Goal: Answer question/provide support

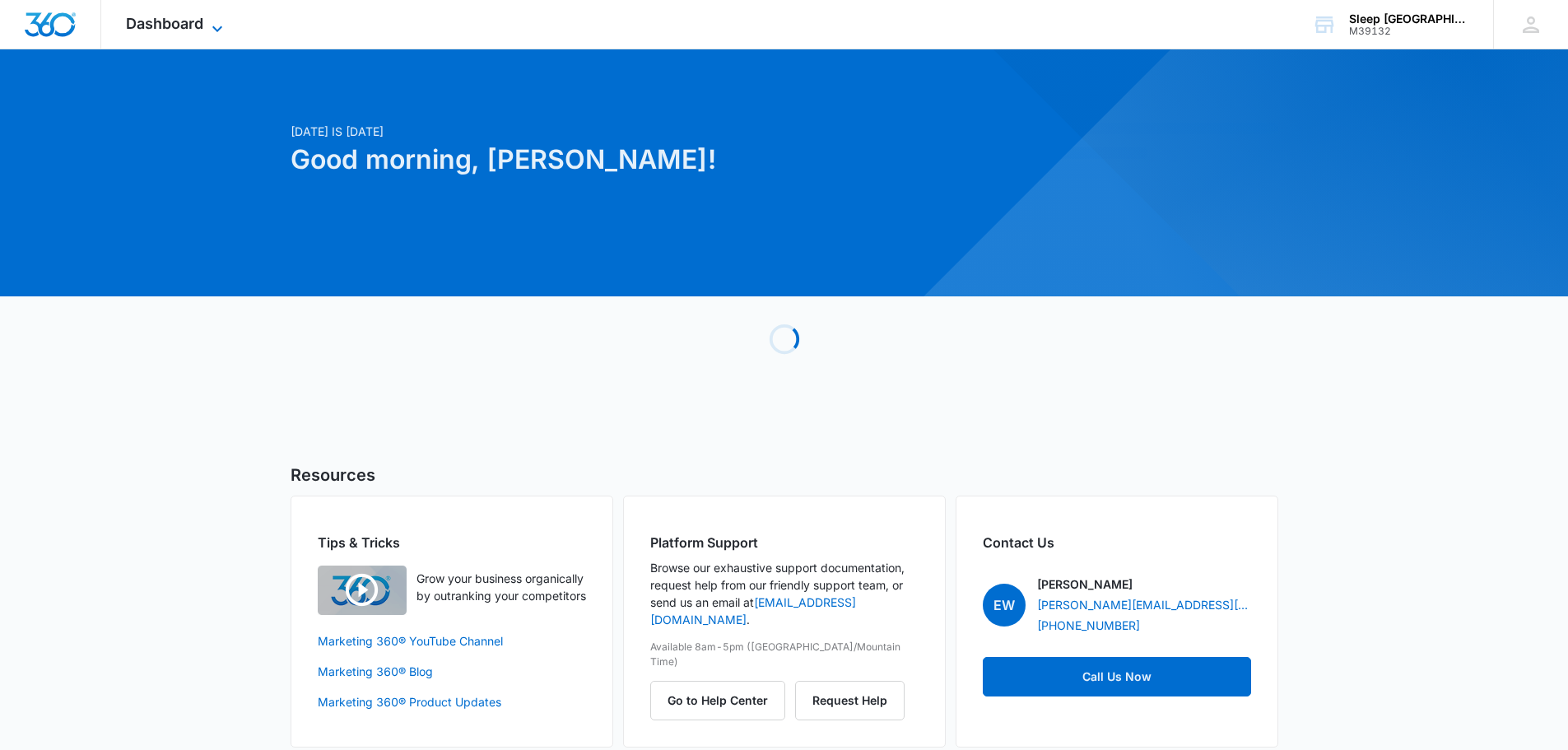
click at [149, 20] on span "Dashboard" at bounding box center [165, 23] width 78 height 17
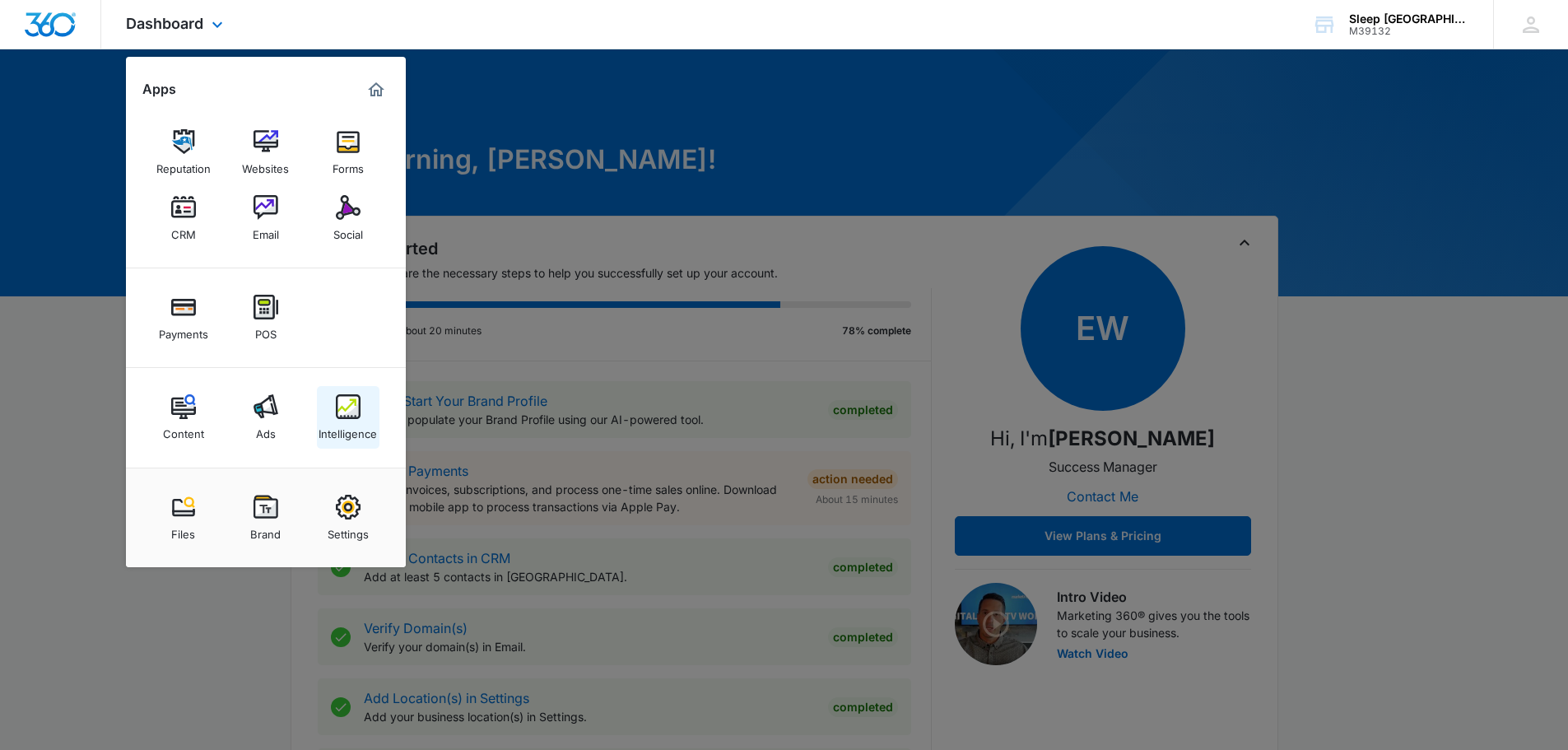
click at [363, 416] on link "Intelligence" at bounding box center [347, 416] width 62 height 62
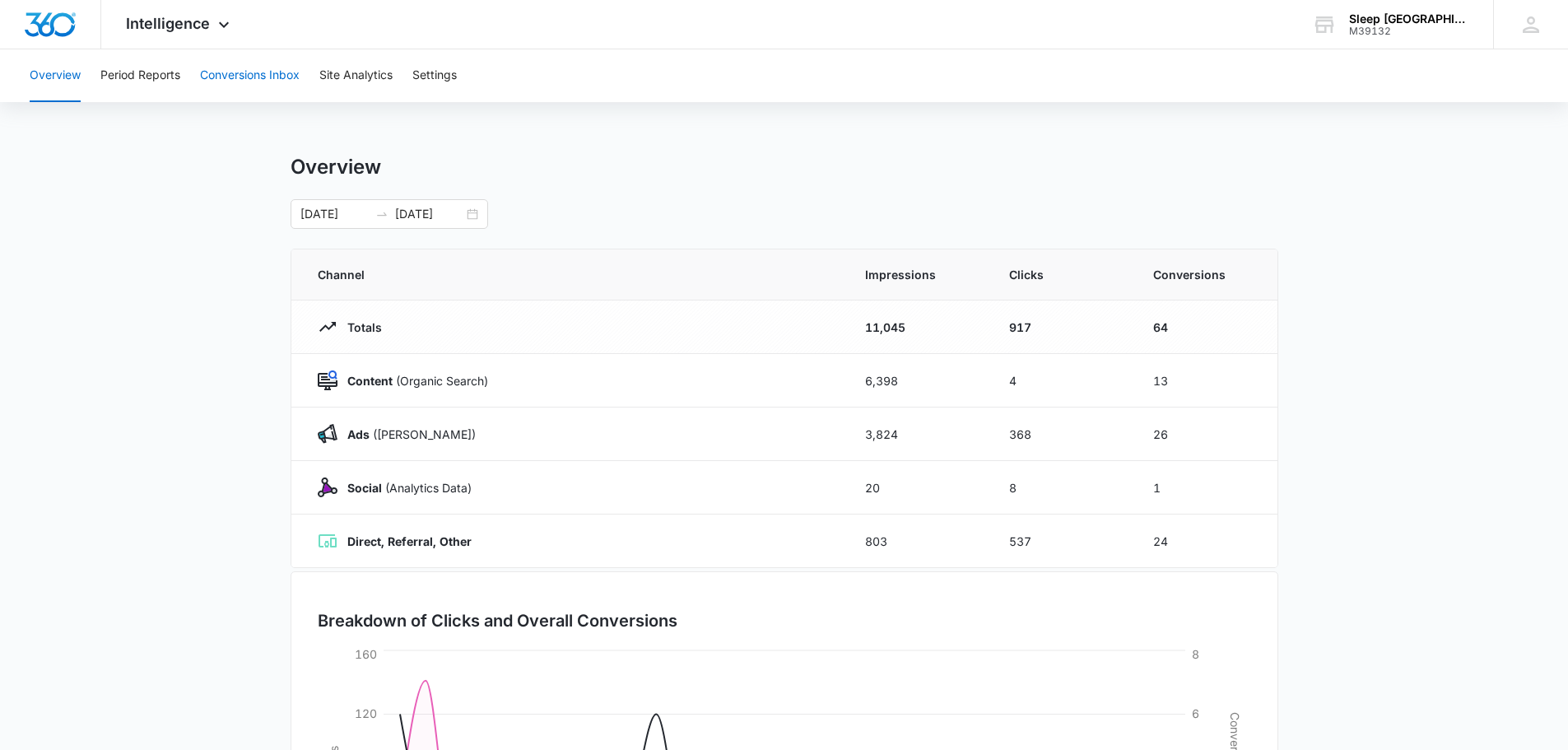
click at [290, 86] on button "Conversions Inbox" at bounding box center [249, 76] width 100 height 53
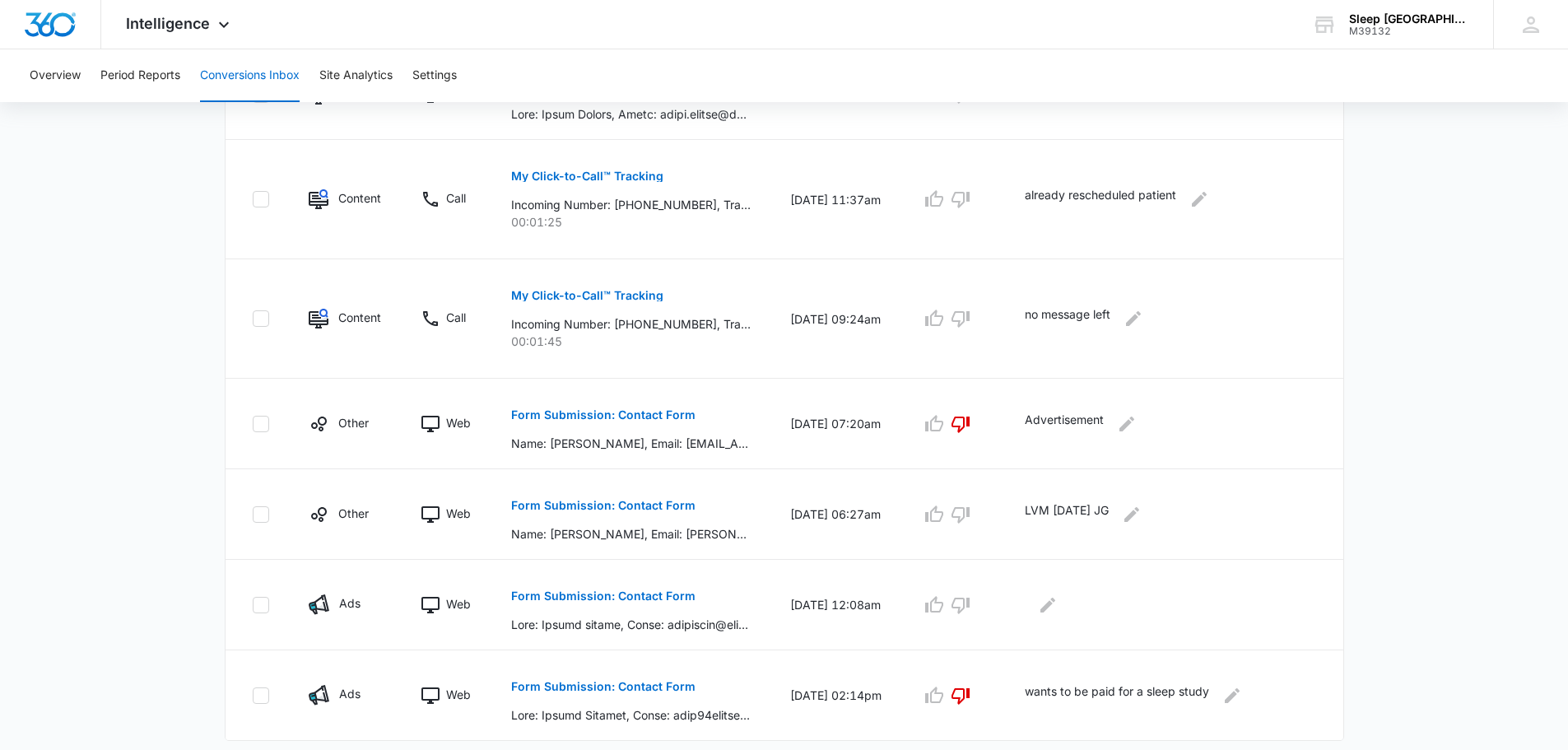
scroll to position [811, 0]
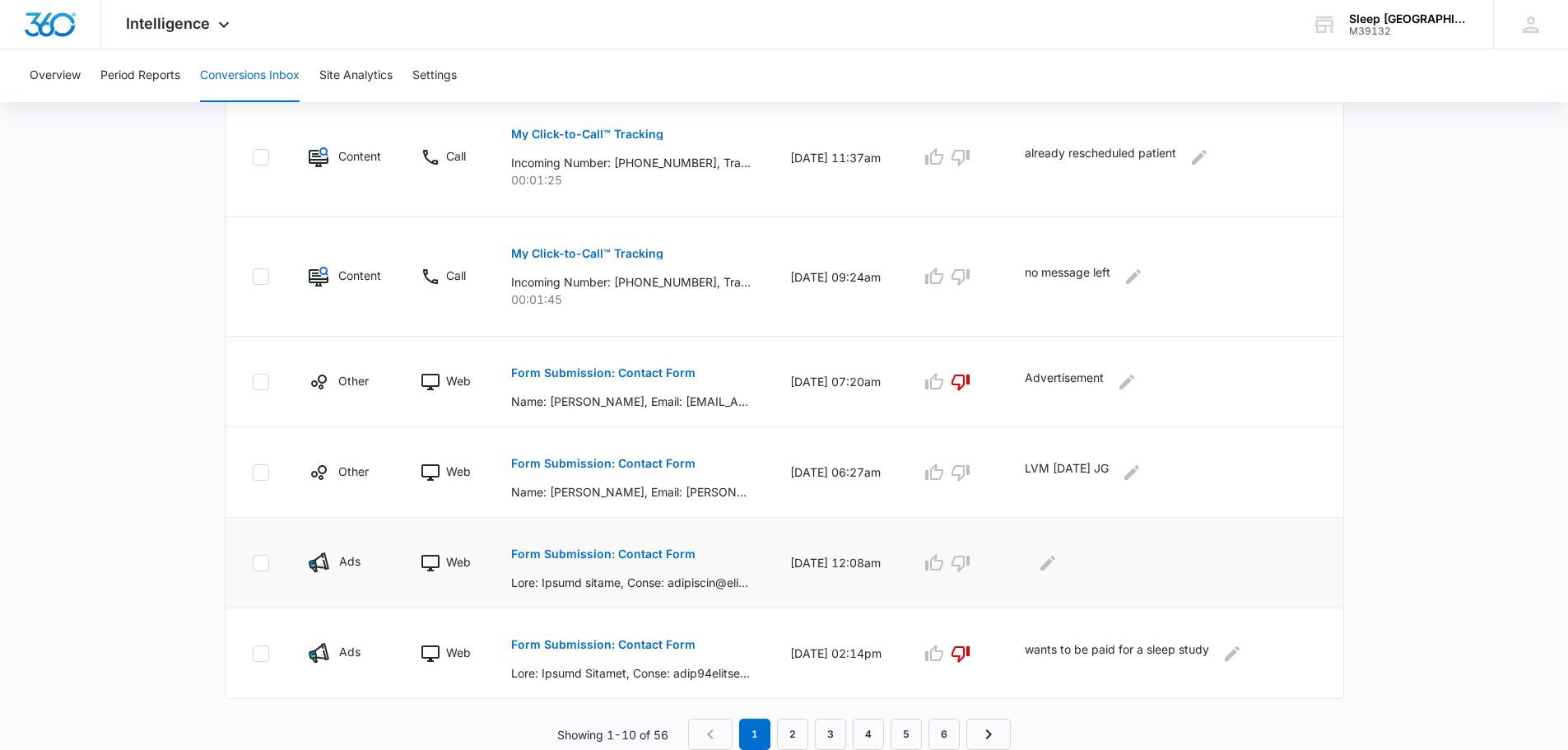
click at [632, 556] on p "Form Submission: Contact Form" at bounding box center [603, 554] width 184 height 12
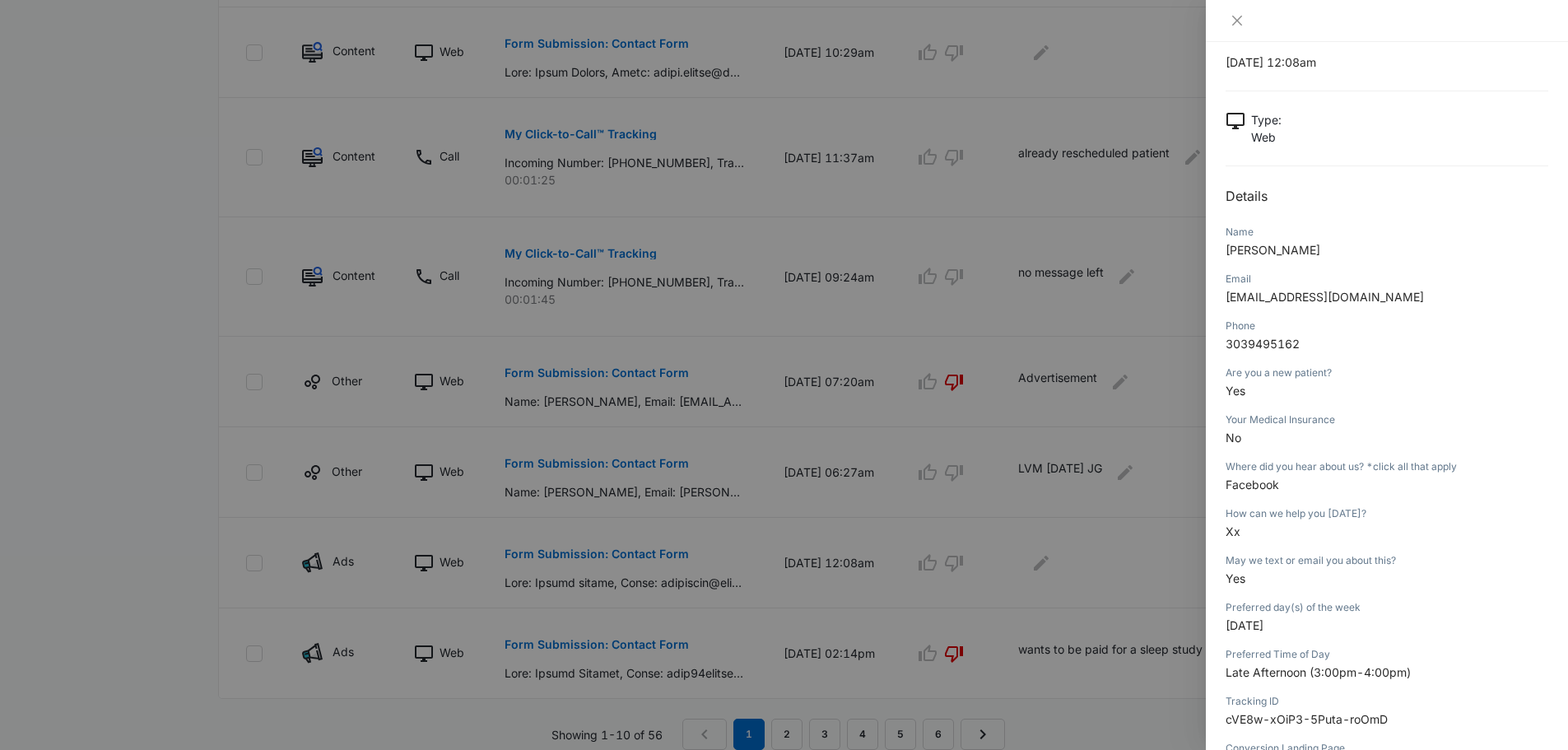
scroll to position [27, 0]
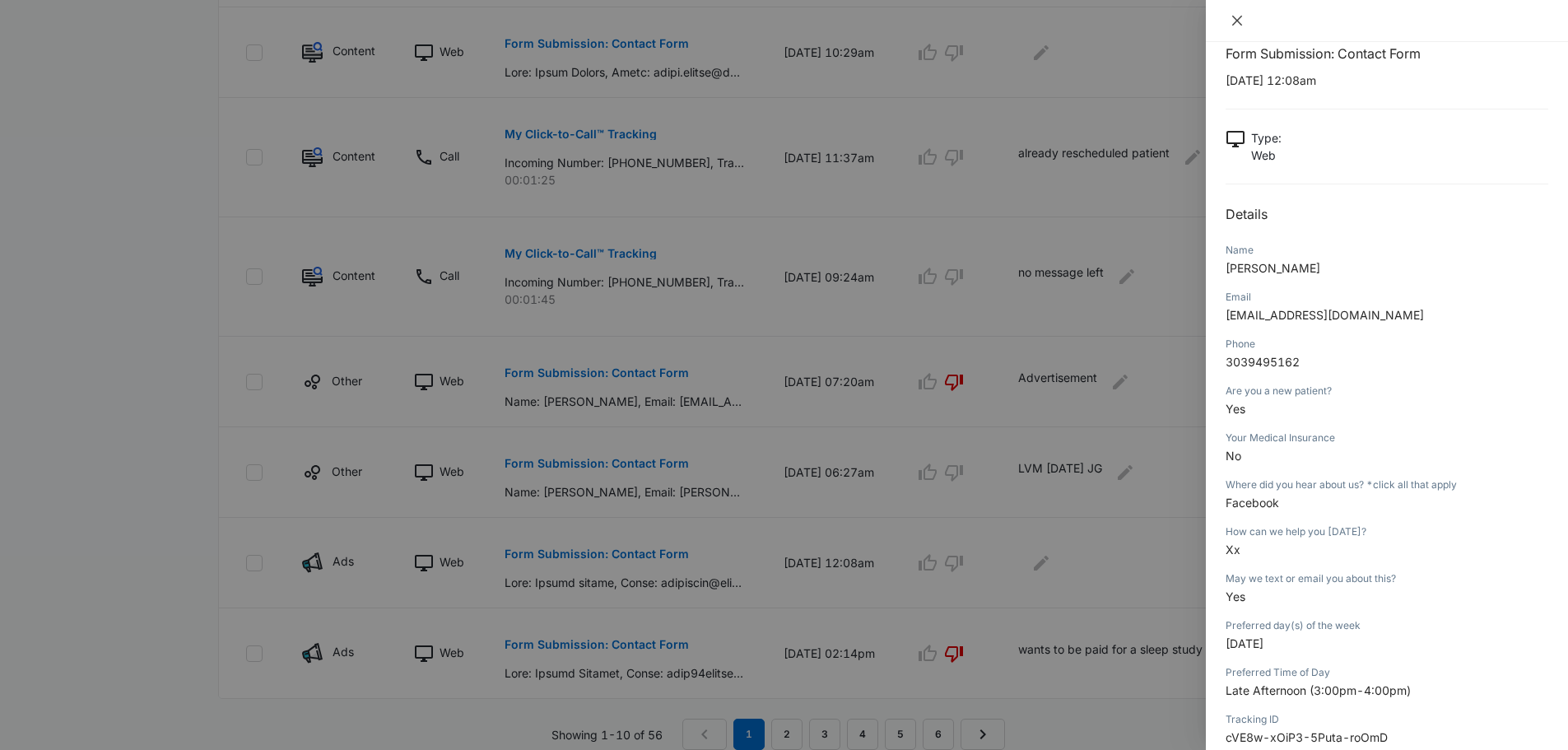
click at [1234, 22] on icon "close" at bounding box center [1237, 20] width 13 height 13
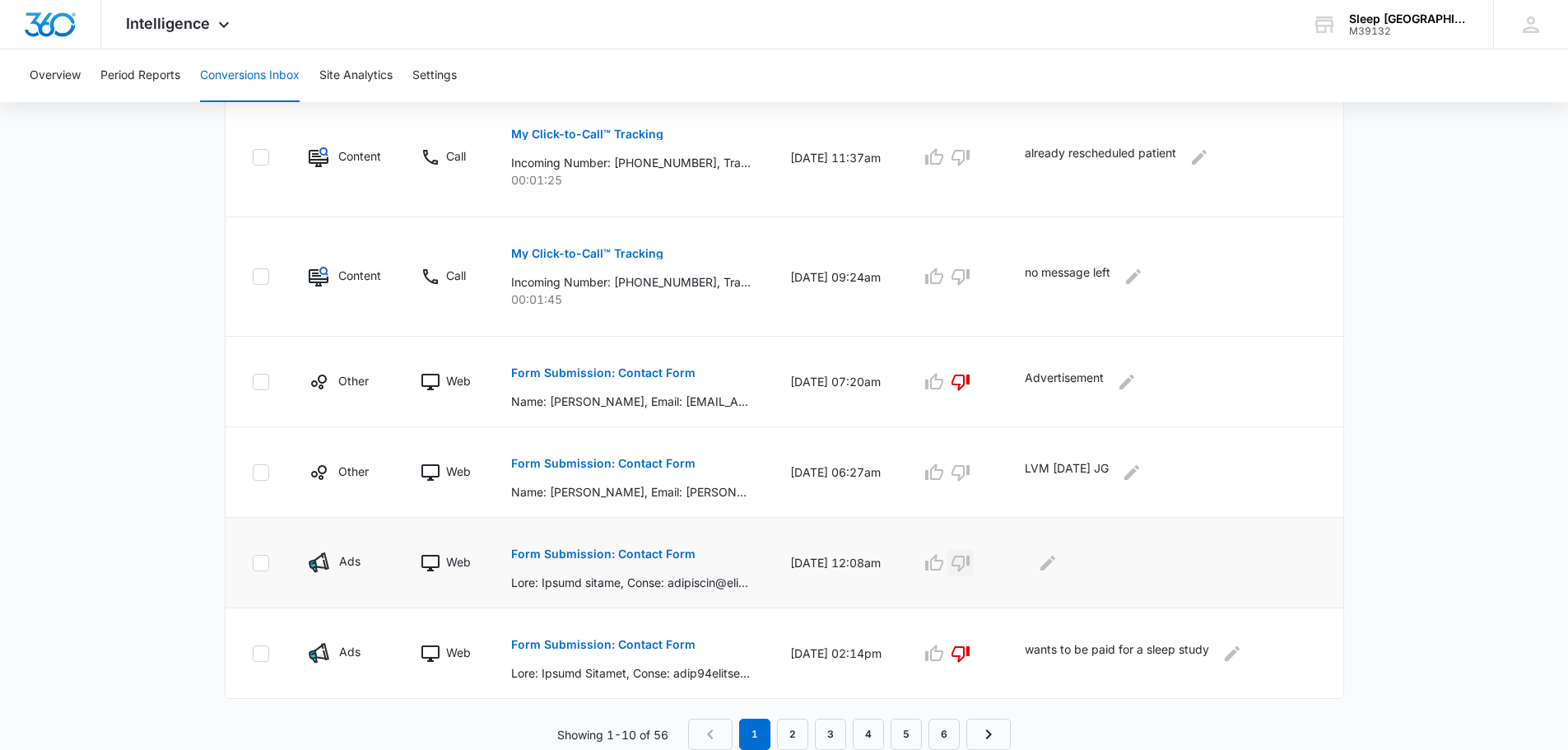
click at [970, 567] on icon "button" at bounding box center [960, 563] width 18 height 16
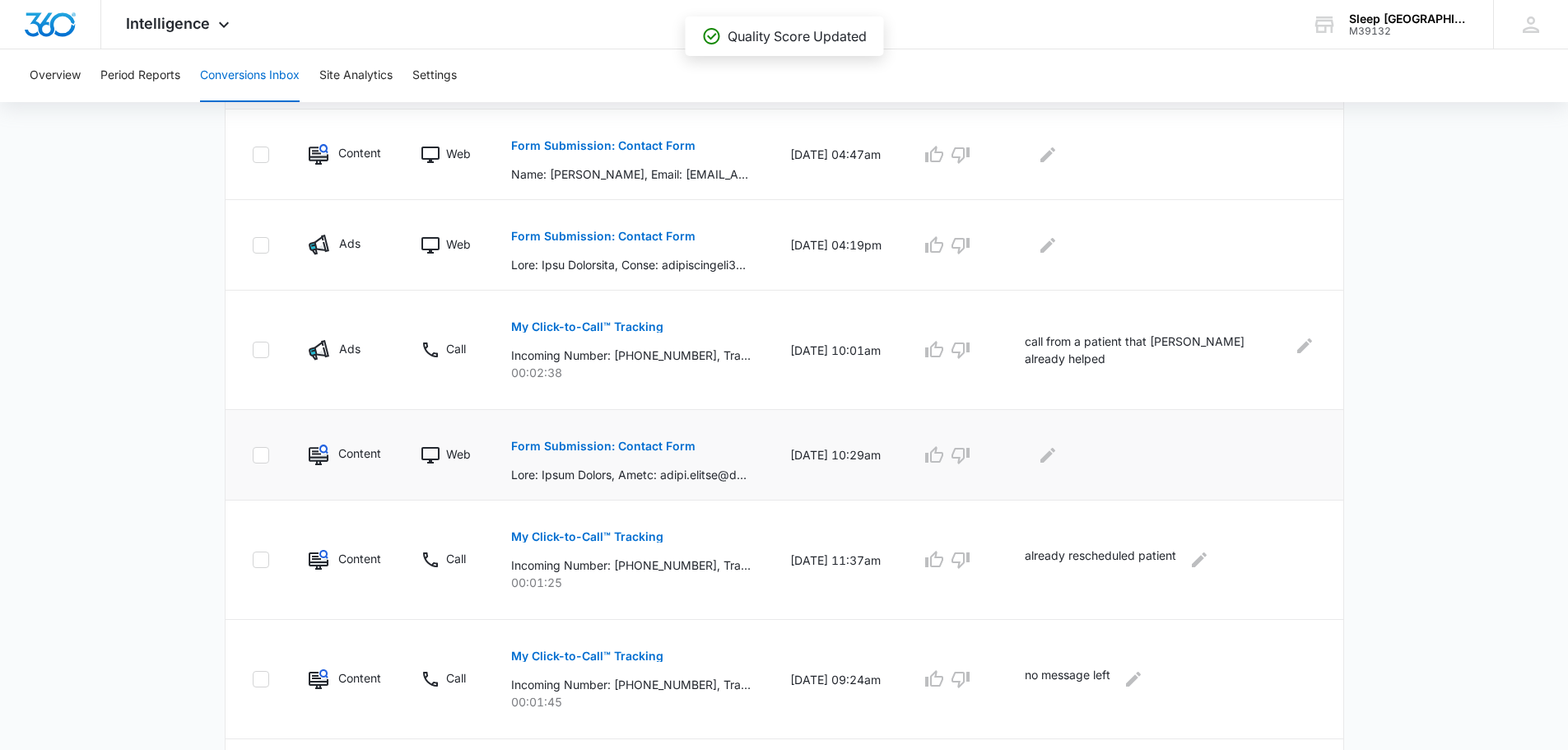
scroll to position [400, 0]
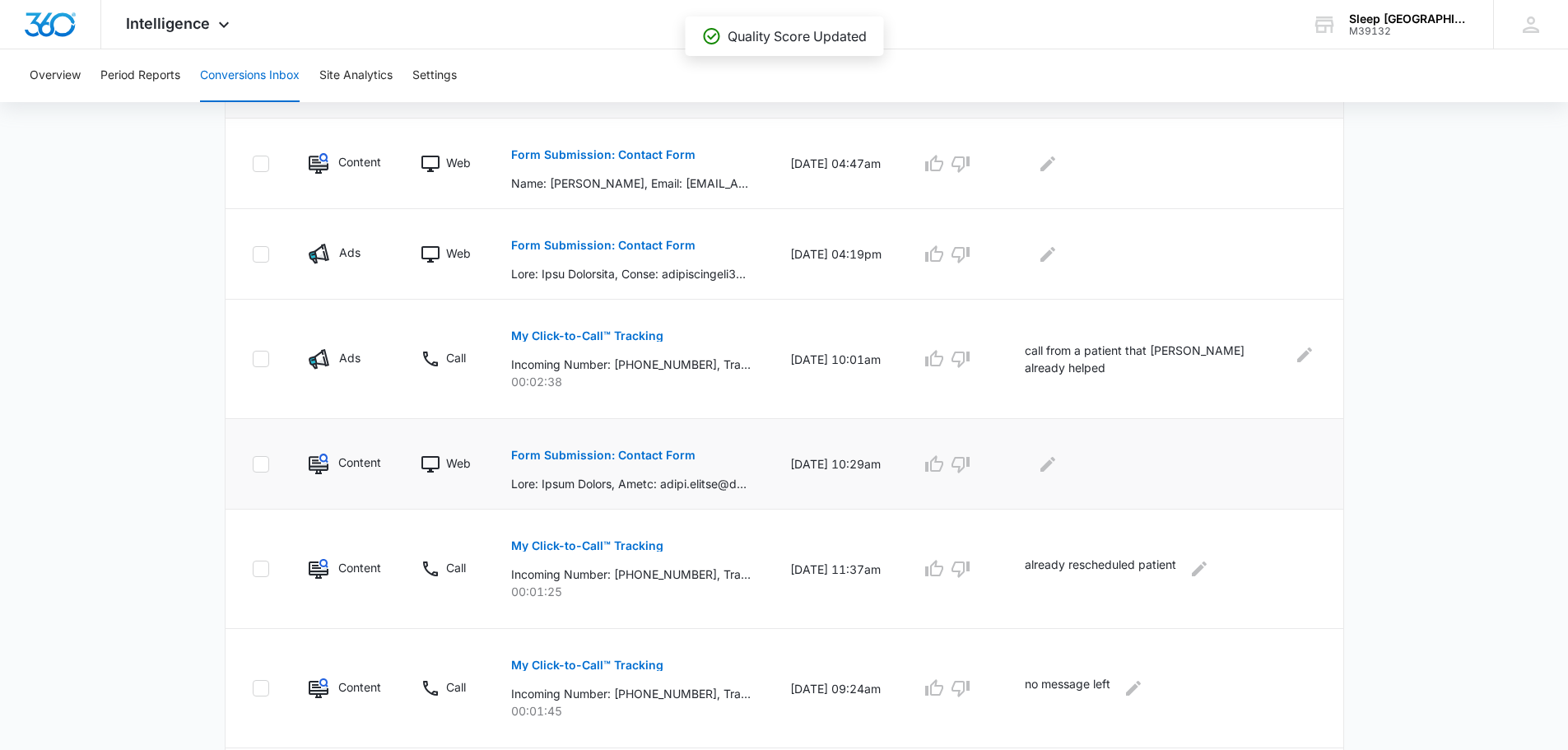
click at [614, 461] on button "Form Submission: Contact Form" at bounding box center [603, 455] width 184 height 39
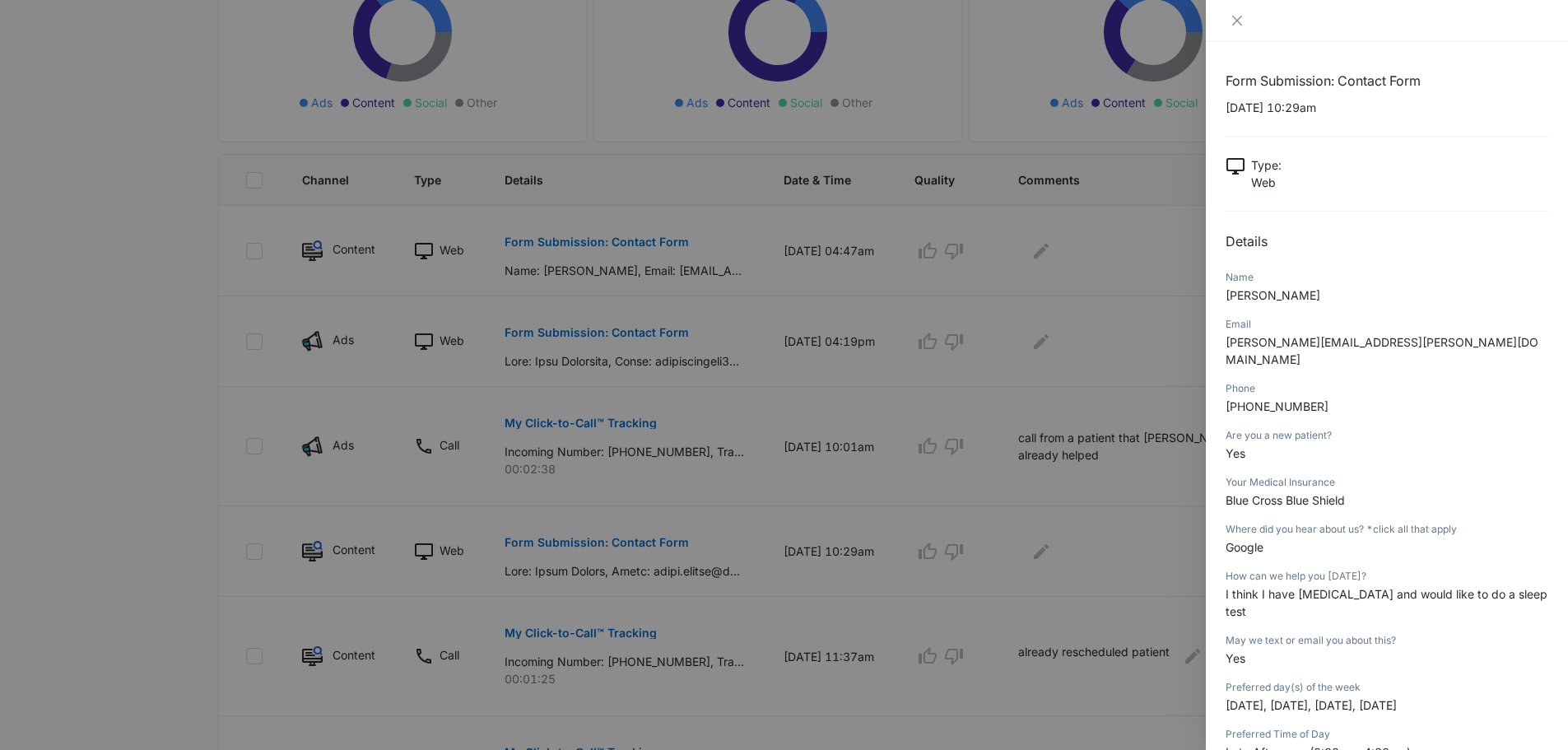
scroll to position [290, 0]
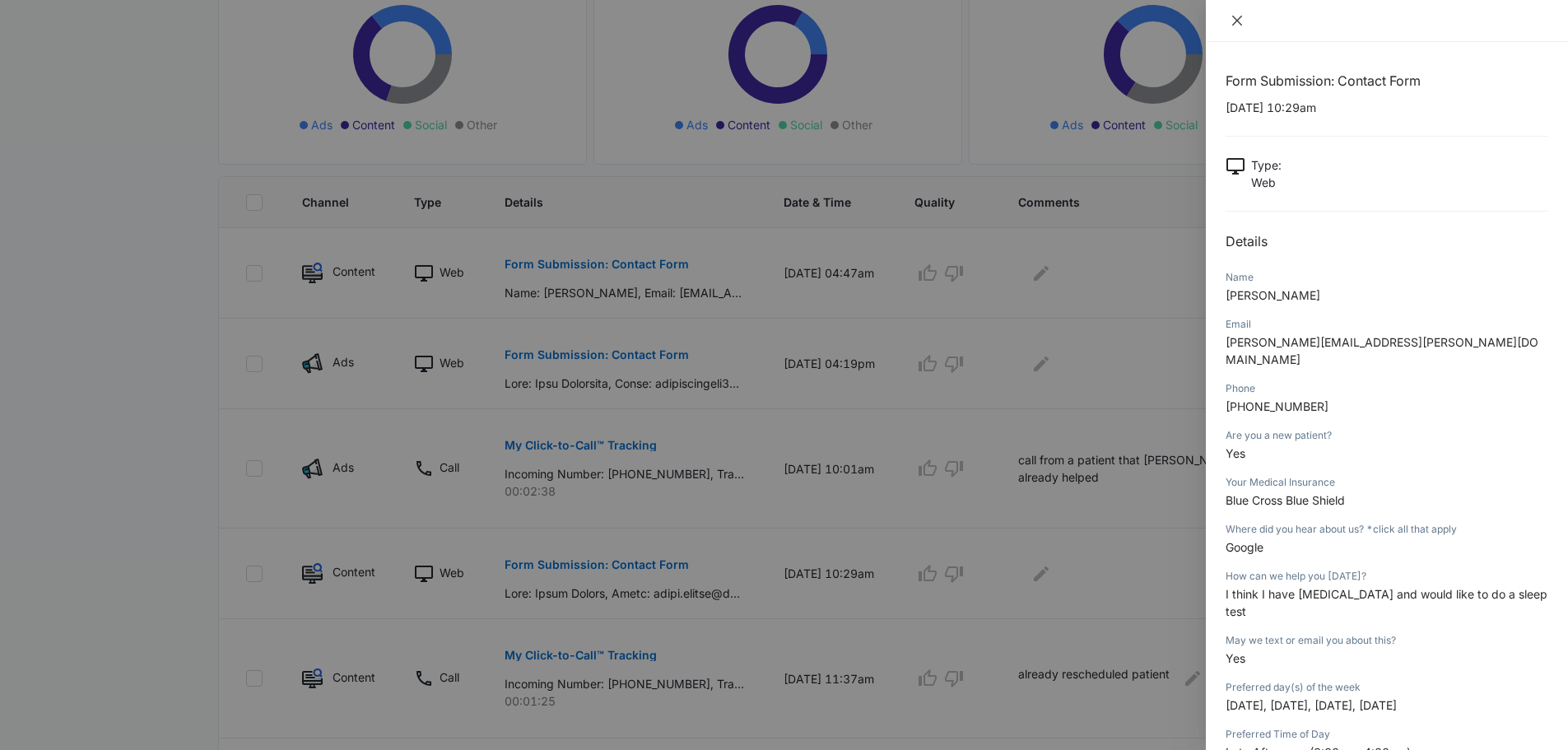
click at [1233, 20] on icon "close" at bounding box center [1237, 20] width 13 height 13
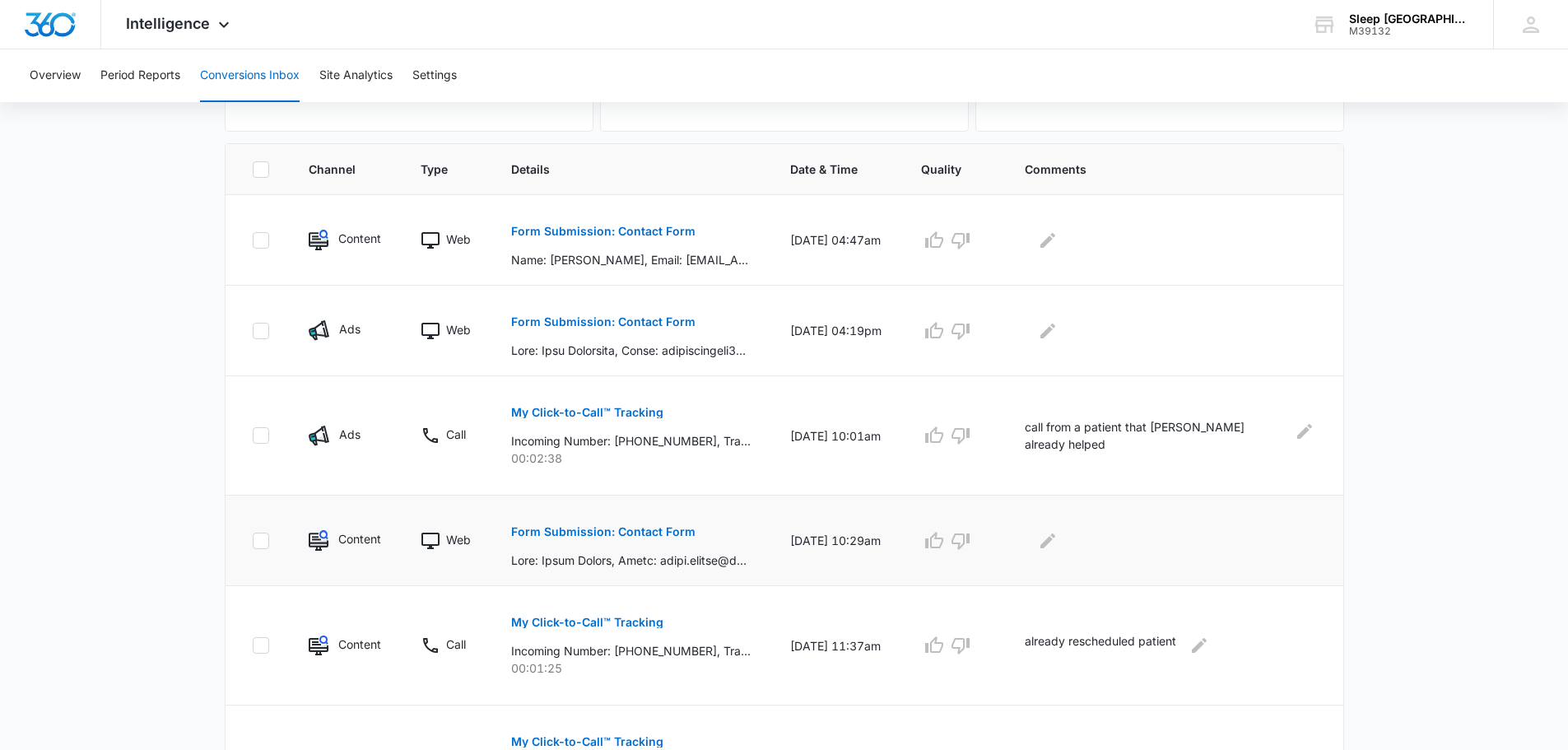
scroll to position [400, 0]
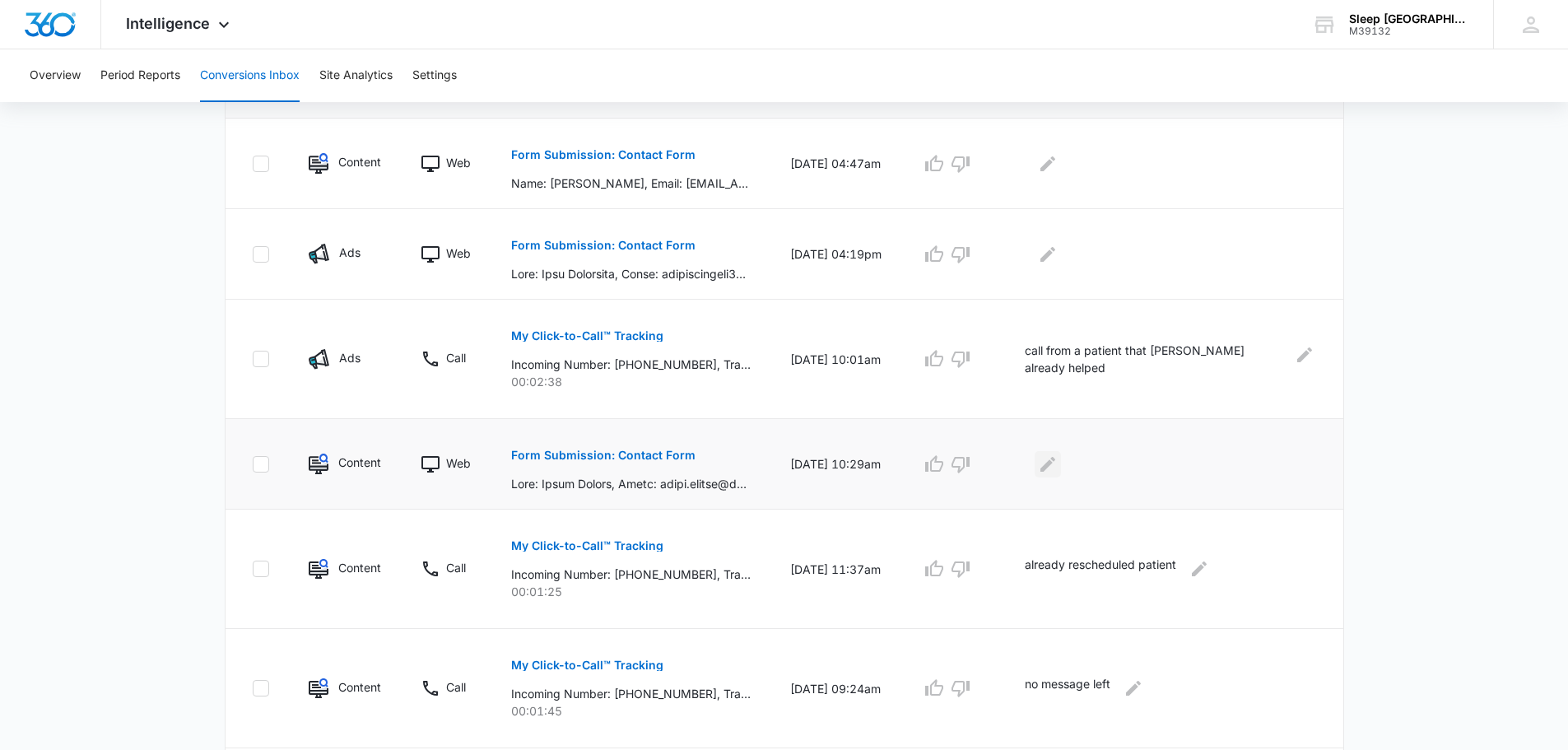
click at [1058, 454] on icon "Edit Comments" at bounding box center [1047, 463] width 20 height 20
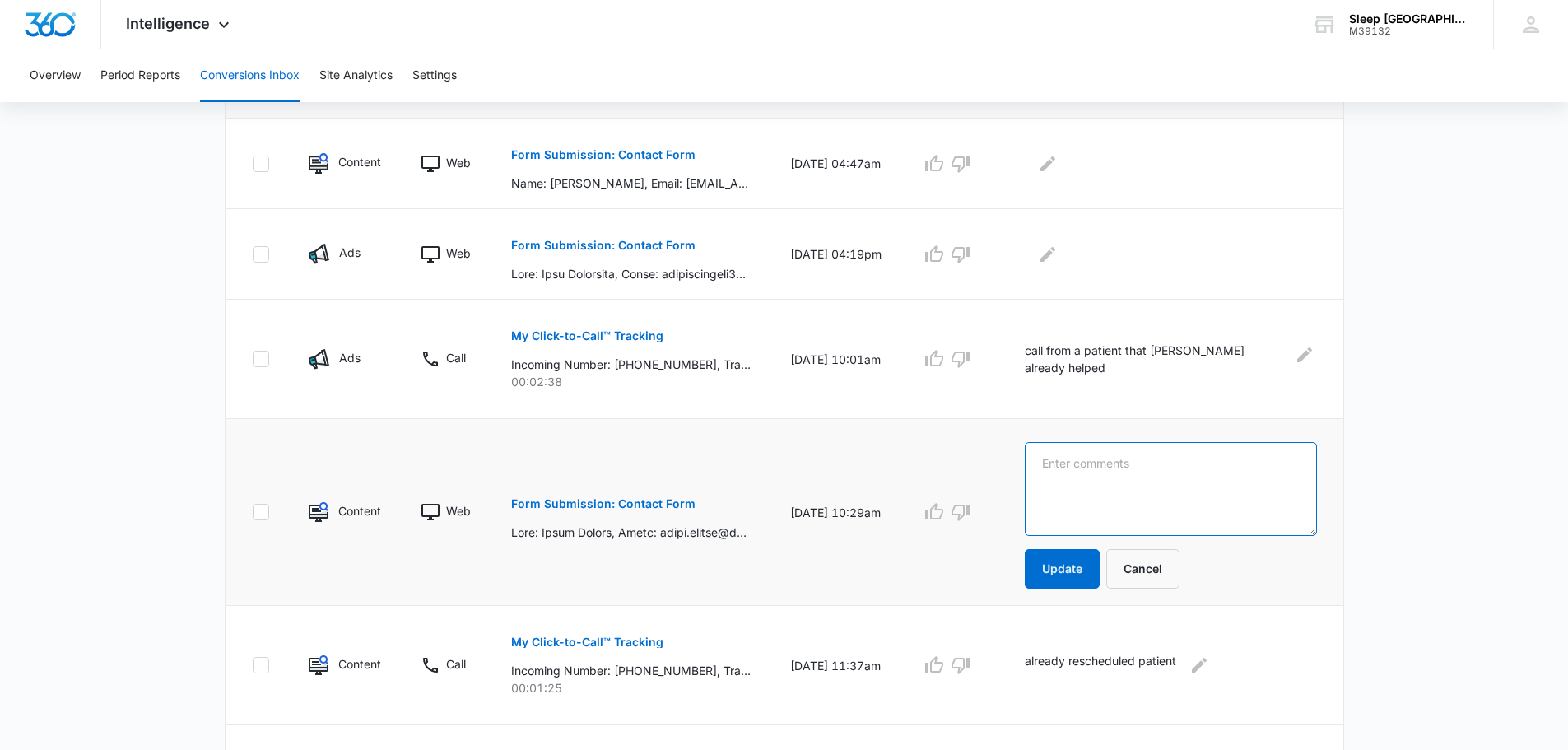
click at [1116, 468] on textarea at bounding box center [1171, 489] width 292 height 94
type textarea "Sent text"
click at [1099, 582] on button "Update" at bounding box center [1063, 568] width 75 height 39
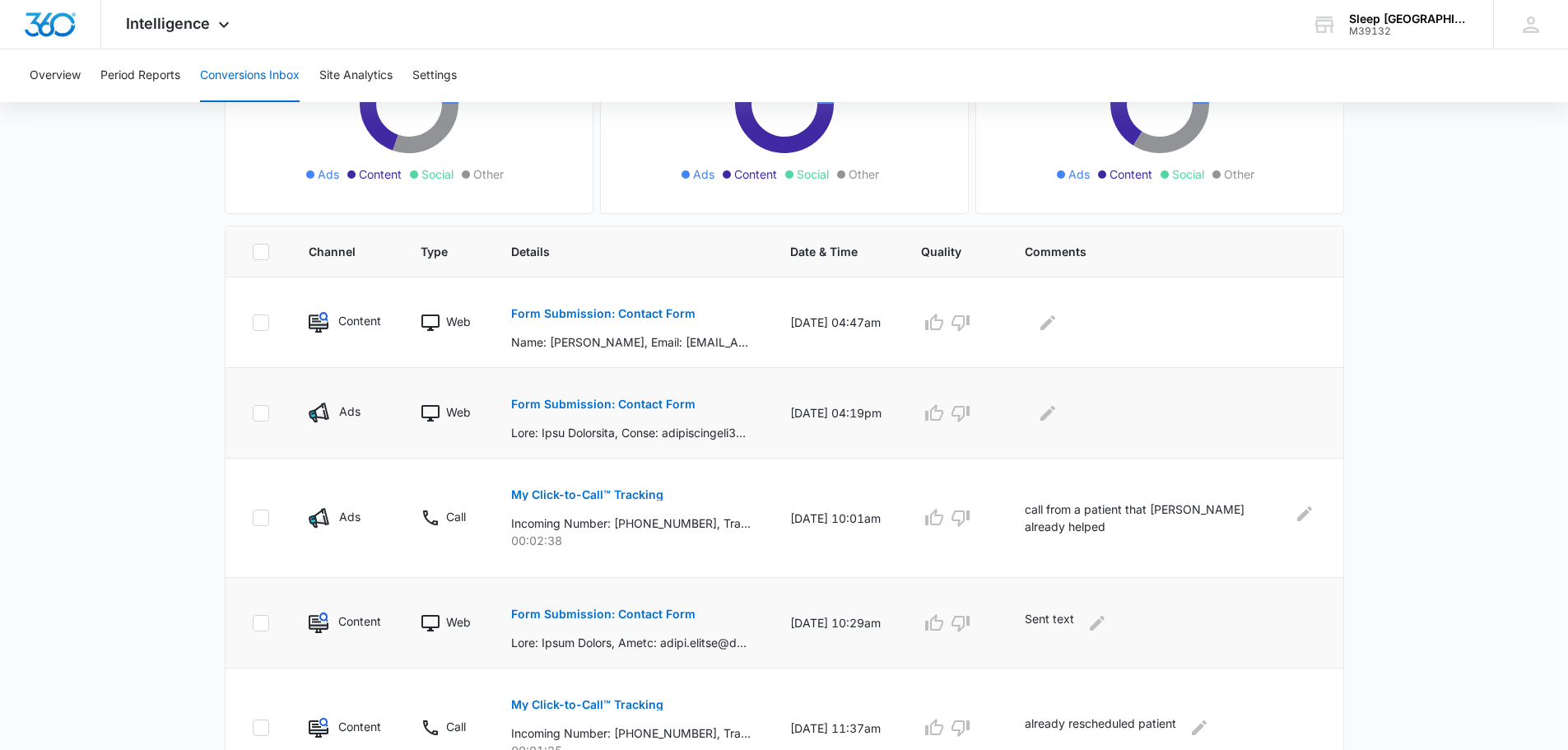
scroll to position [235, 0]
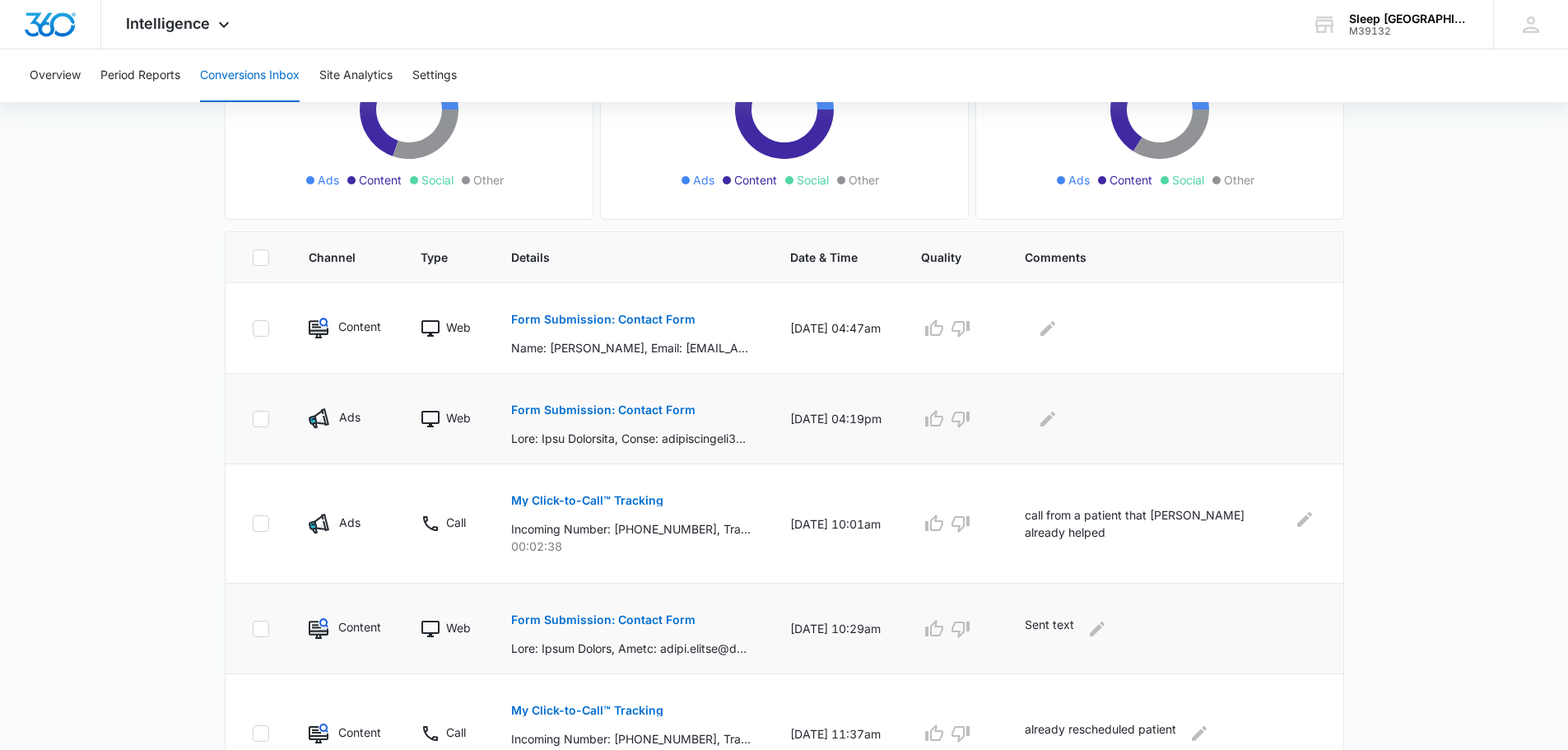
click at [643, 404] on p "Form Submission: Contact Form" at bounding box center [603, 410] width 184 height 12
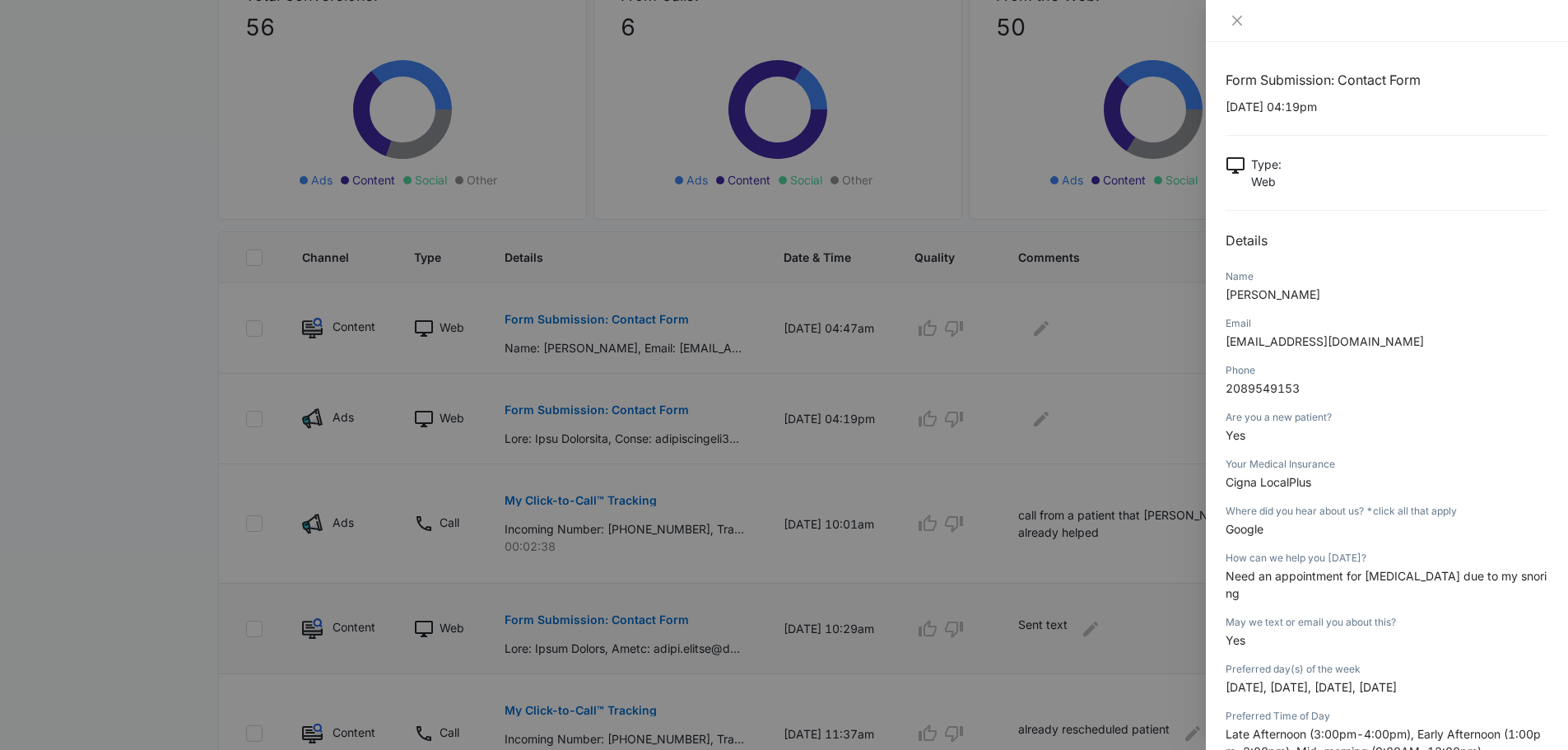
scroll to position [0, 0]
click at [1244, 20] on button "Close" at bounding box center [1237, 20] width 23 height 15
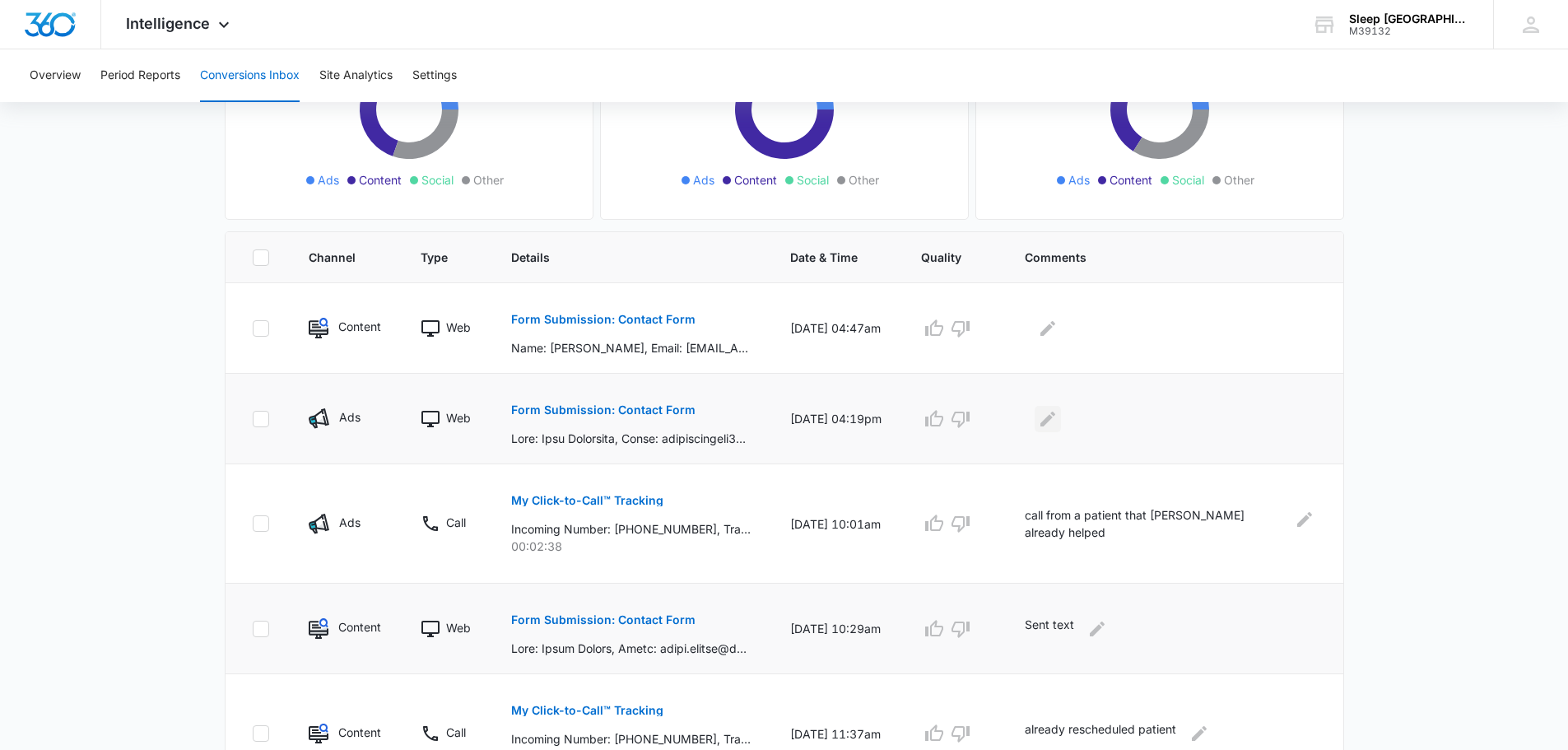
click at [1058, 427] on icon "Edit Comments" at bounding box center [1047, 418] width 20 height 20
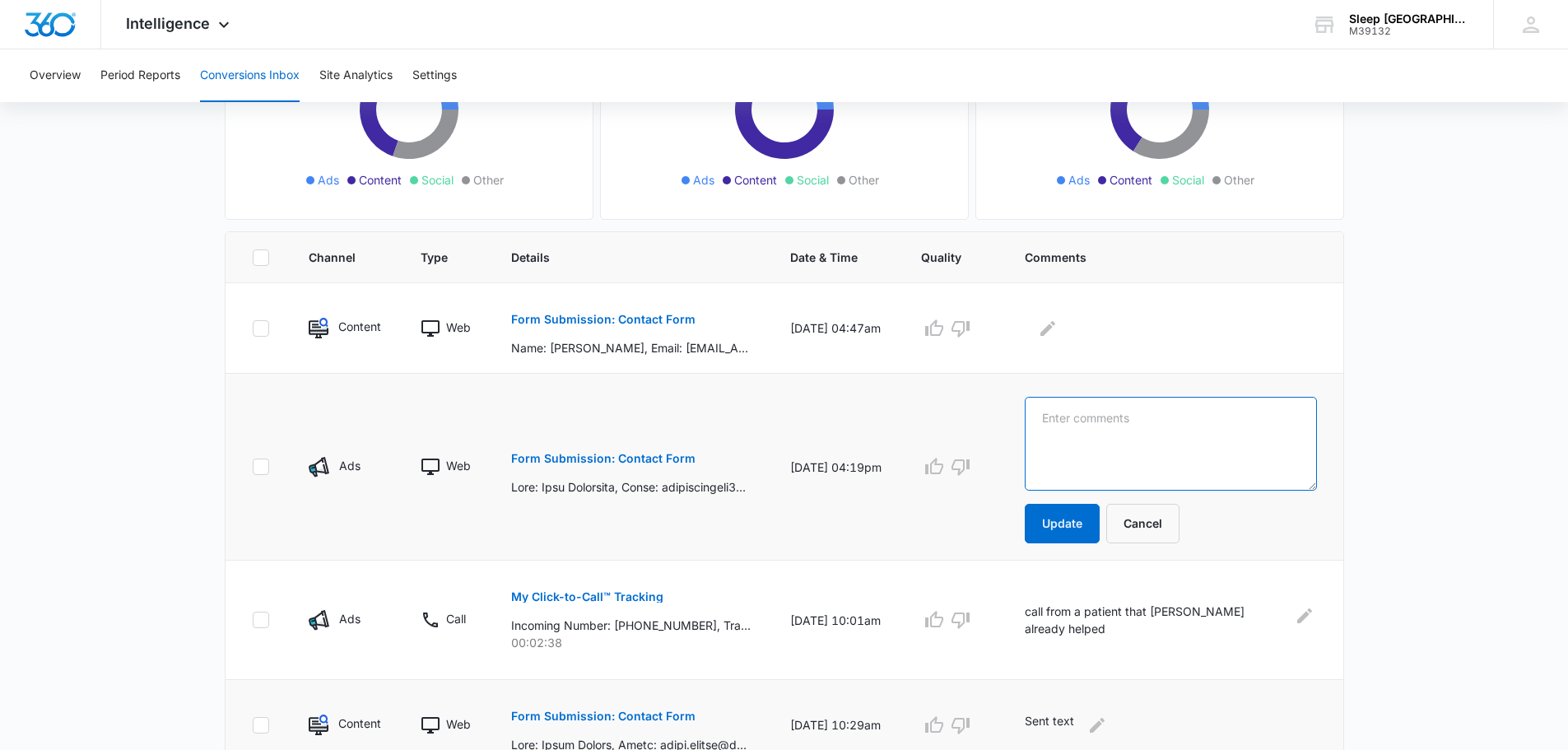
click at [1129, 445] on textarea at bounding box center [1171, 444] width 292 height 94
type textarea "Sent text"
click at [1099, 529] on button "Update" at bounding box center [1063, 523] width 75 height 39
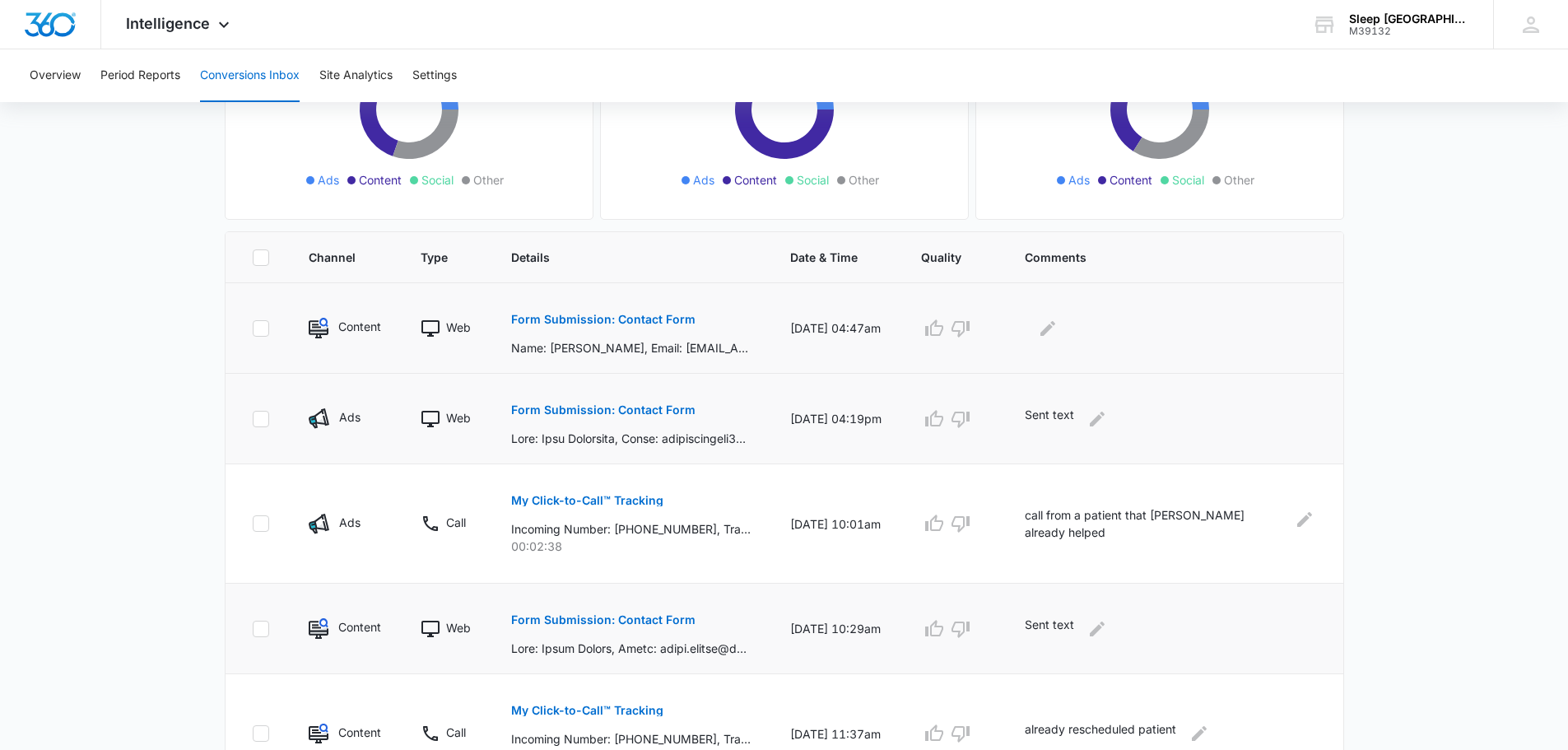
click at [632, 324] on p "Form Submission: Contact Form" at bounding box center [603, 319] width 184 height 12
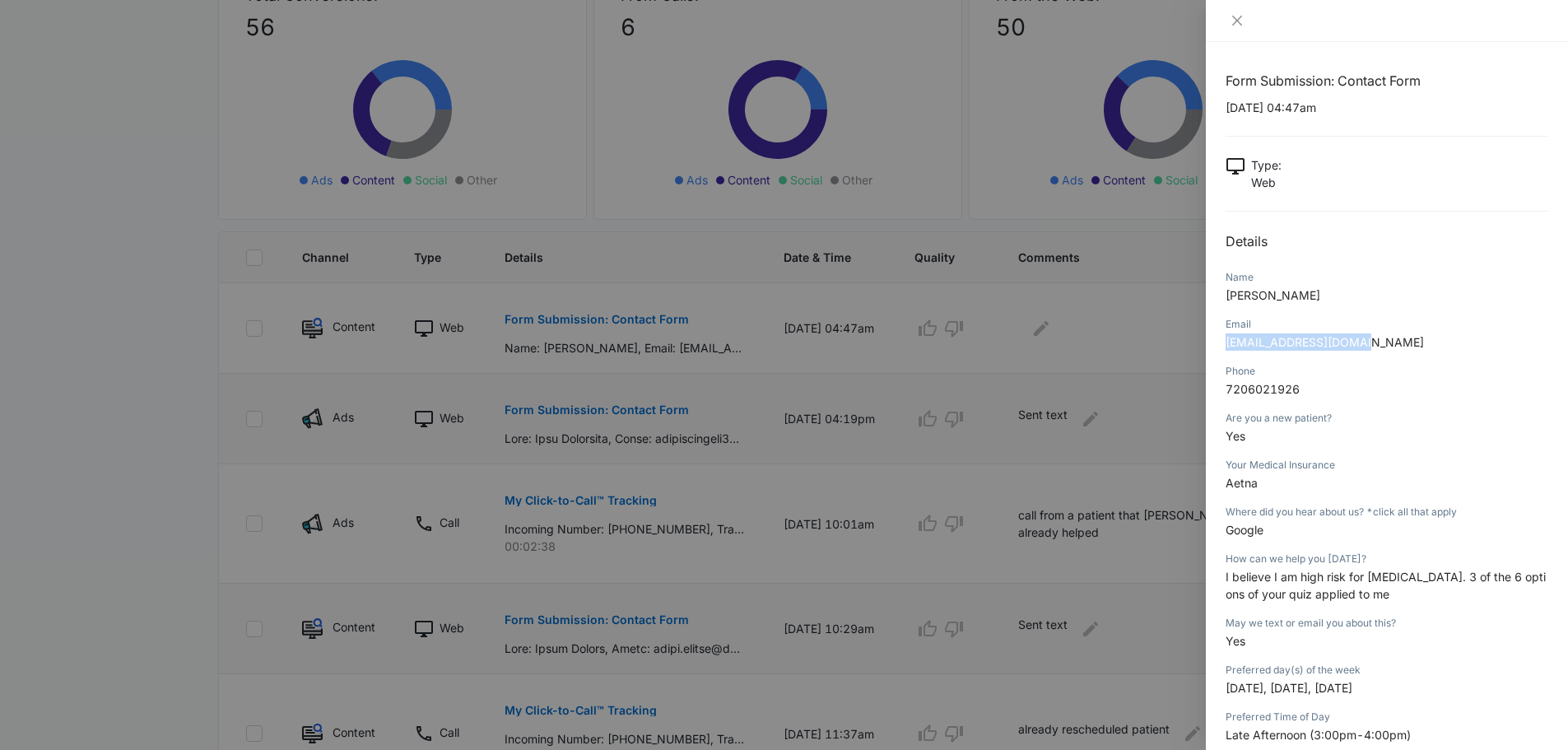
drag, startPoint x: 1377, startPoint y: 340, endPoint x: 1213, endPoint y: 345, distance: 164.1
click at [1213, 345] on div "Form Submission: Contact Form 09/12/2025 at 04:47am Type : Web Details Name Ale…" at bounding box center [1387, 395] width 362 height 707
copy span "arellanoa99@yahoo.com"
drag, startPoint x: 1317, startPoint y: 386, endPoint x: 1221, endPoint y: 381, distance: 96.1
click at [1221, 381] on div "Form Submission: Contact Form 09/12/2025 at 04:47am Type : Web Details Name Ale…" at bounding box center [1387, 395] width 362 height 707
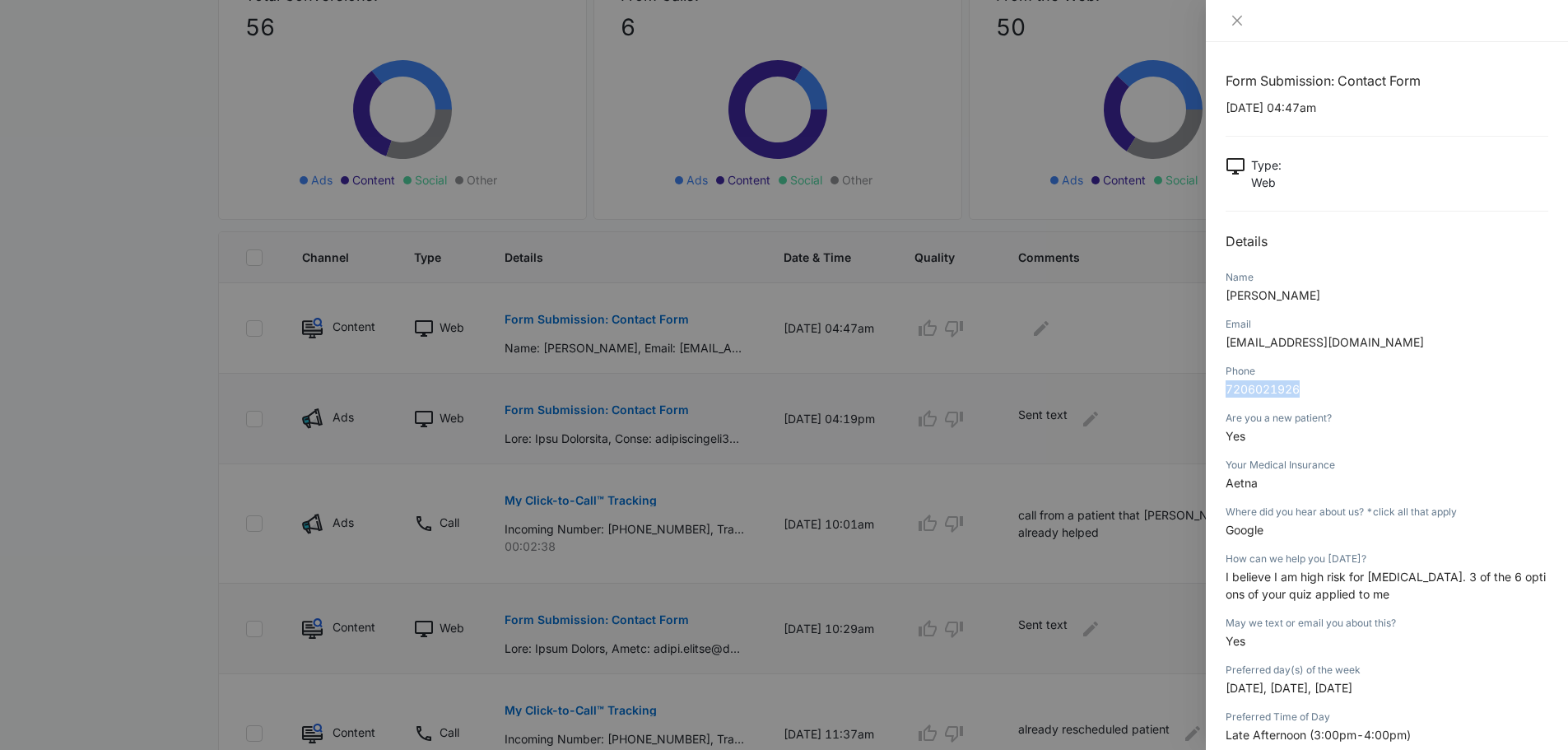
copy span "7206021926"
click at [1401, 416] on div "Are you a new patient?" at bounding box center [1387, 417] width 323 height 15
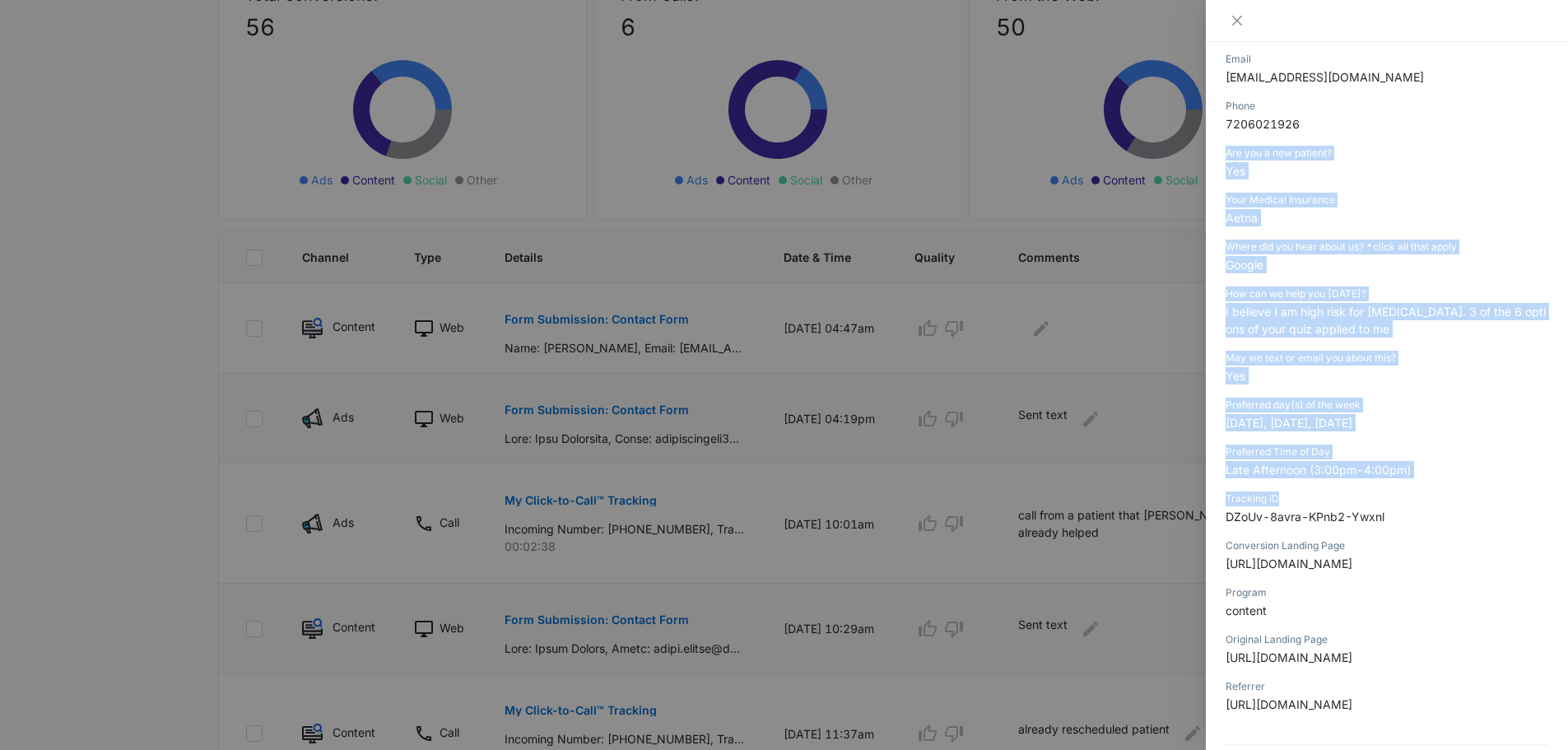
scroll to position [274, 0]
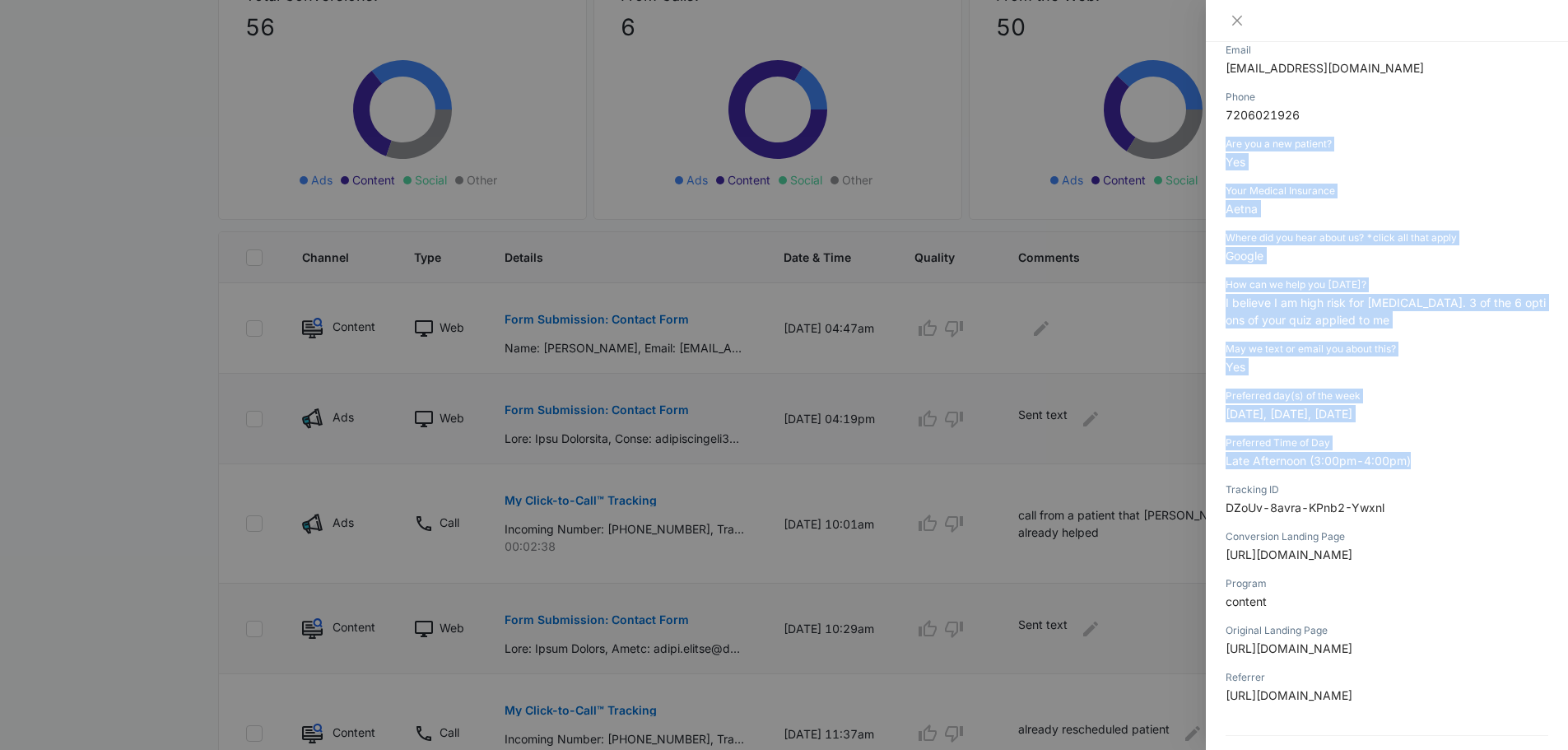
drag, startPoint x: 1218, startPoint y: 416, endPoint x: 1416, endPoint y: 474, distance: 206.3
click at [1416, 474] on div "Form Submission: Contact Form 09/12/2025 at 04:47am Type : Web Details Name Ale…" at bounding box center [1387, 395] width 362 height 707
copy div "Are you a new patient? Yes Your Medical Insurance Aetna Where did you hear abou…"
click at [1236, 23] on icon "close" at bounding box center [1238, 20] width 10 height 10
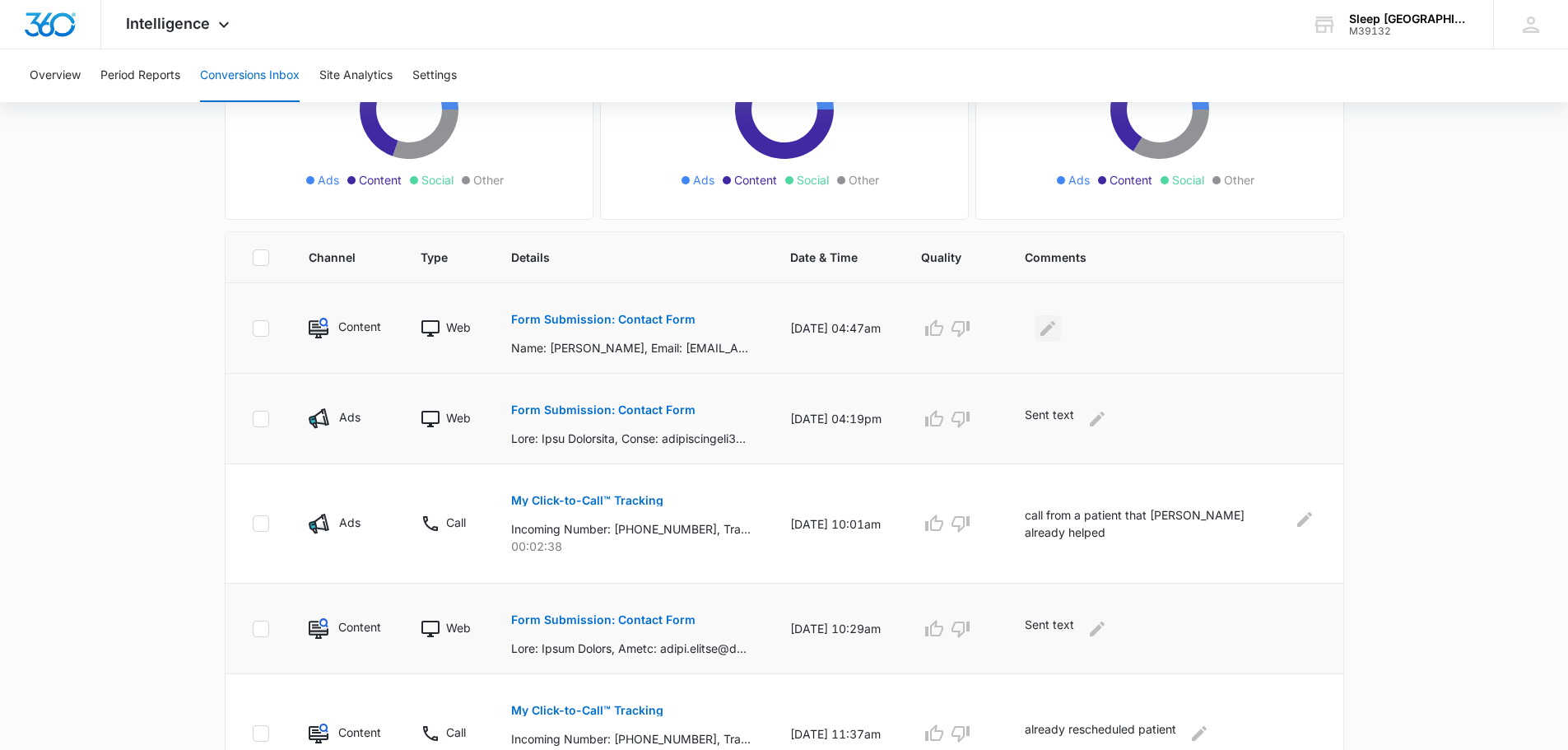
click at [1058, 333] on icon "Edit Comments" at bounding box center [1047, 328] width 20 height 20
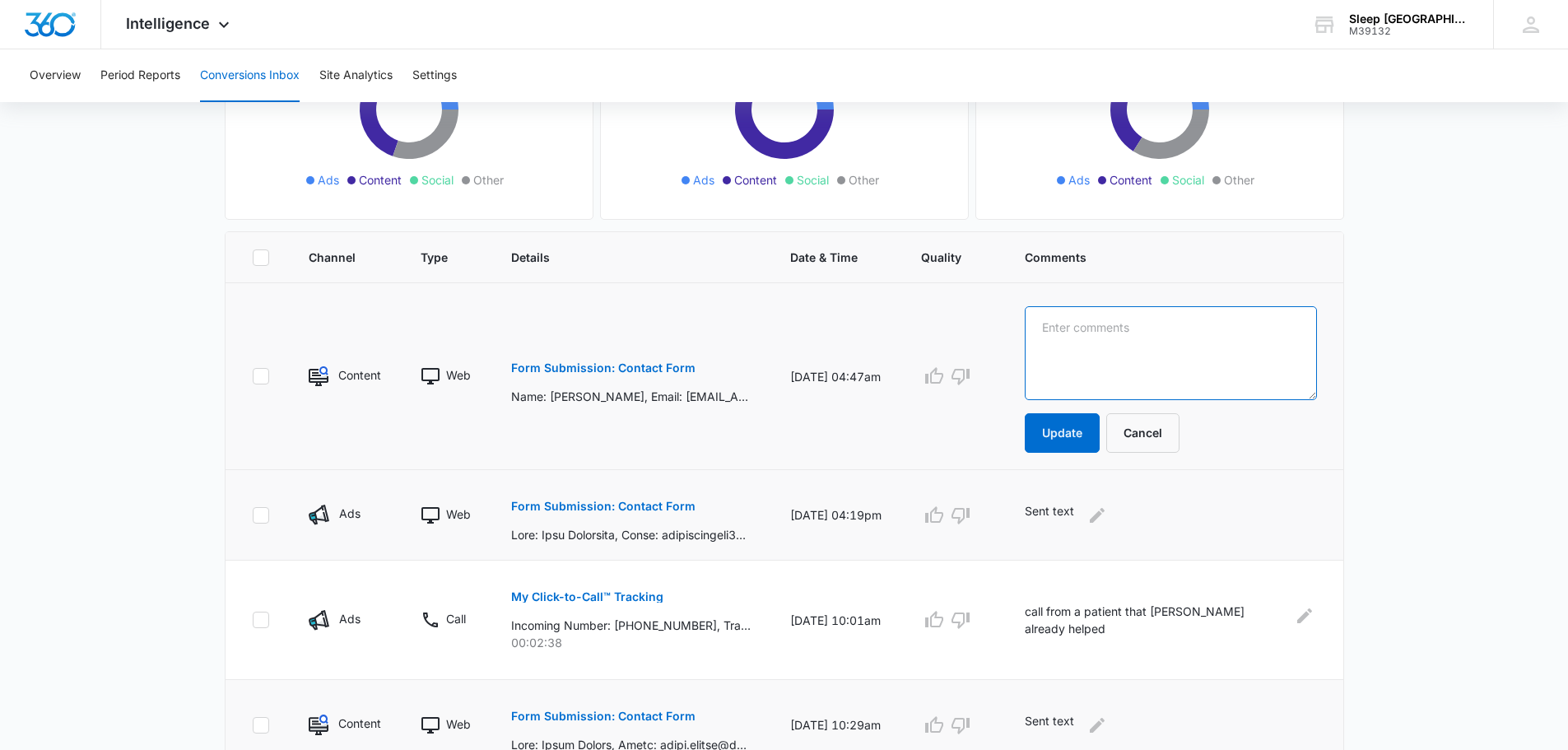
click at [1091, 353] on textarea at bounding box center [1171, 353] width 292 height 94
type textarea "Sent text 9/12/25 JG"
click at [1082, 422] on button "Update" at bounding box center [1063, 433] width 75 height 39
